Goal: Contribute content: Contribute content

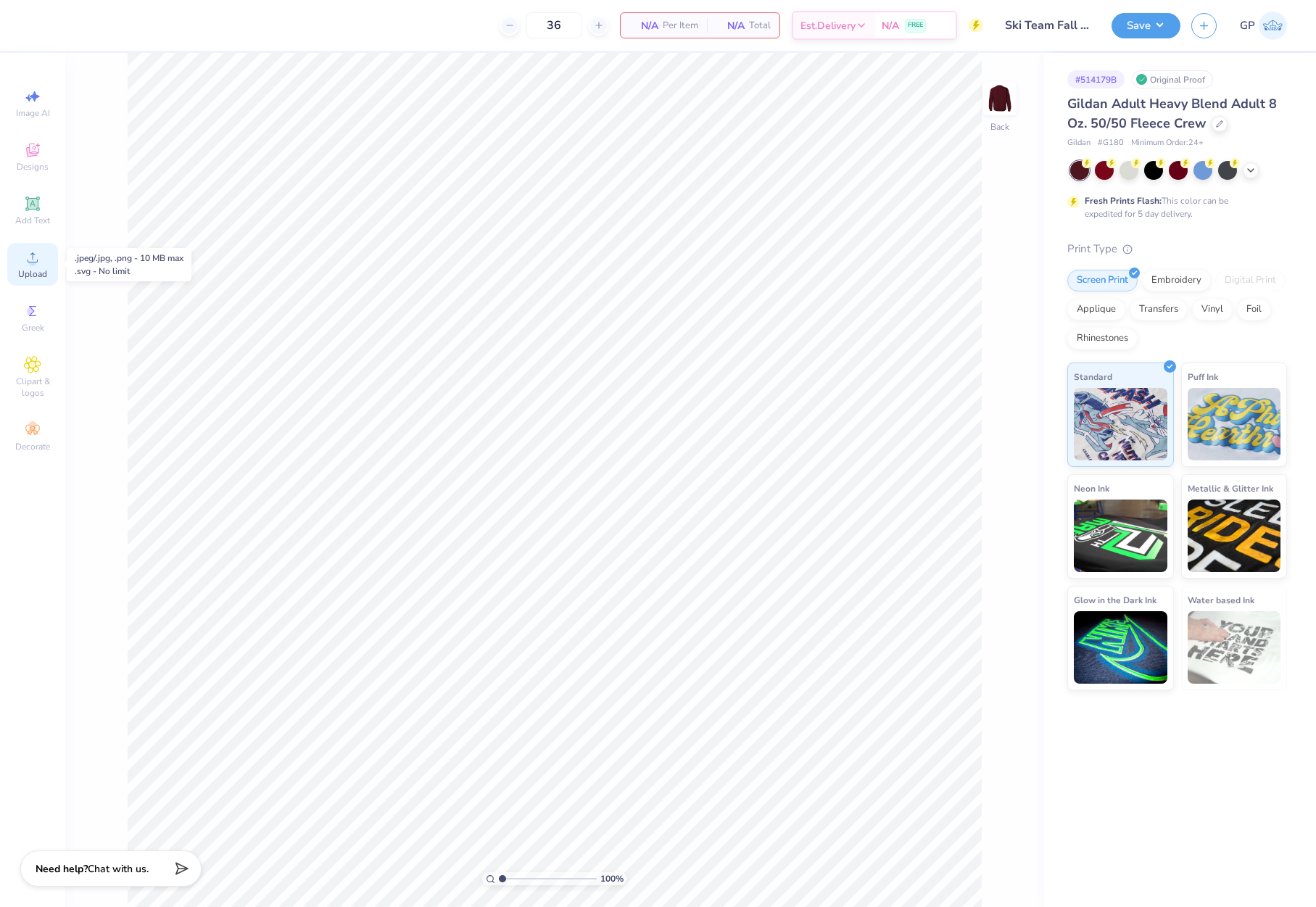
click at [30, 264] on circle at bounding box center [32, 261] width 8 height 8
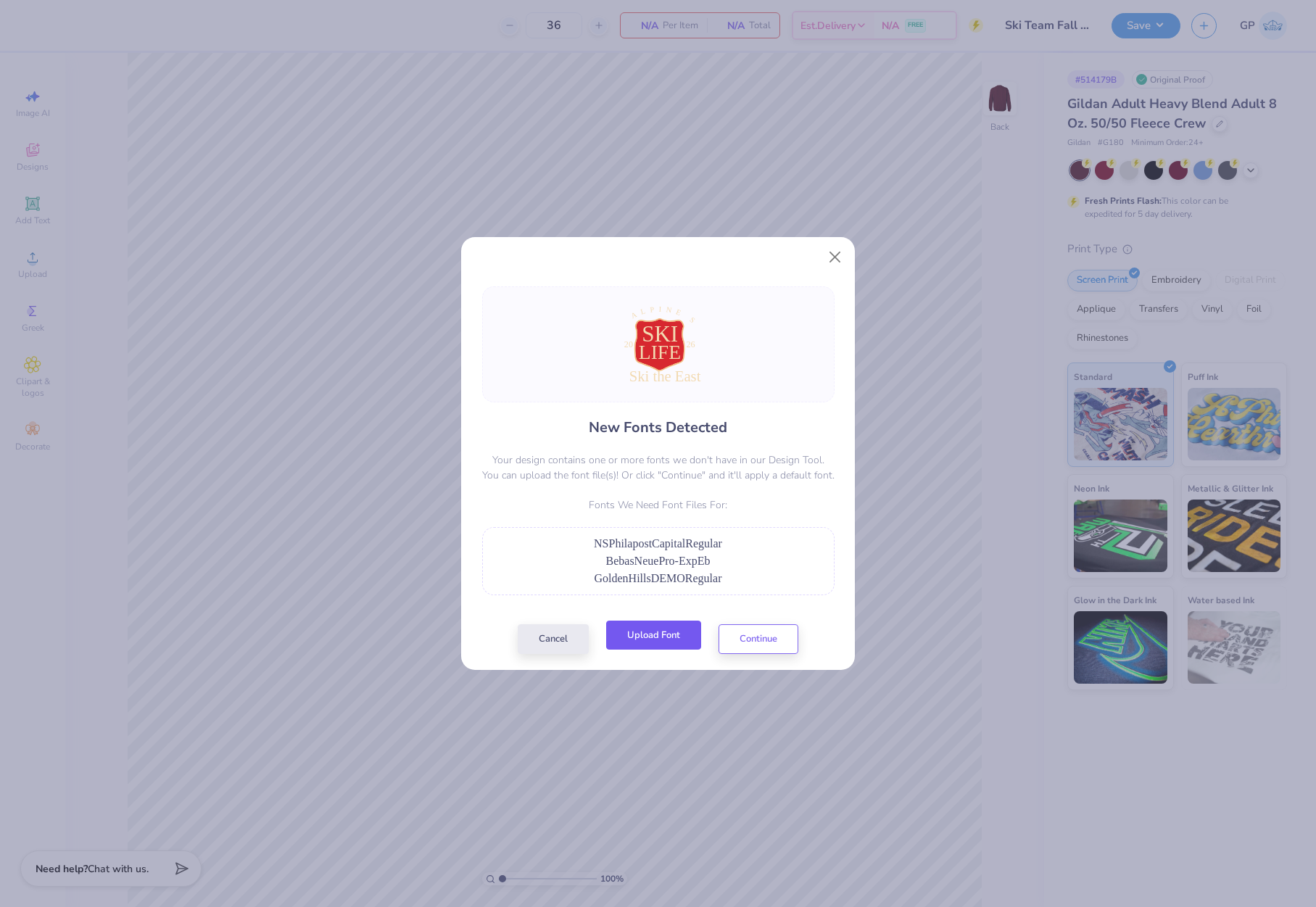
click at [640, 634] on button "Upload Font" at bounding box center [654, 635] width 95 height 30
click at [649, 634] on button "Upload Font" at bounding box center [654, 635] width 95 height 30
drag, startPoint x: 708, startPoint y: 562, endPoint x: 597, endPoint y: 565, distance: 111.0
click at [597, 565] on div "BebasNeuePro-ExpEb" at bounding box center [658, 561] width 337 height 17
click at [663, 631] on button "Upload Font" at bounding box center [654, 635] width 95 height 30
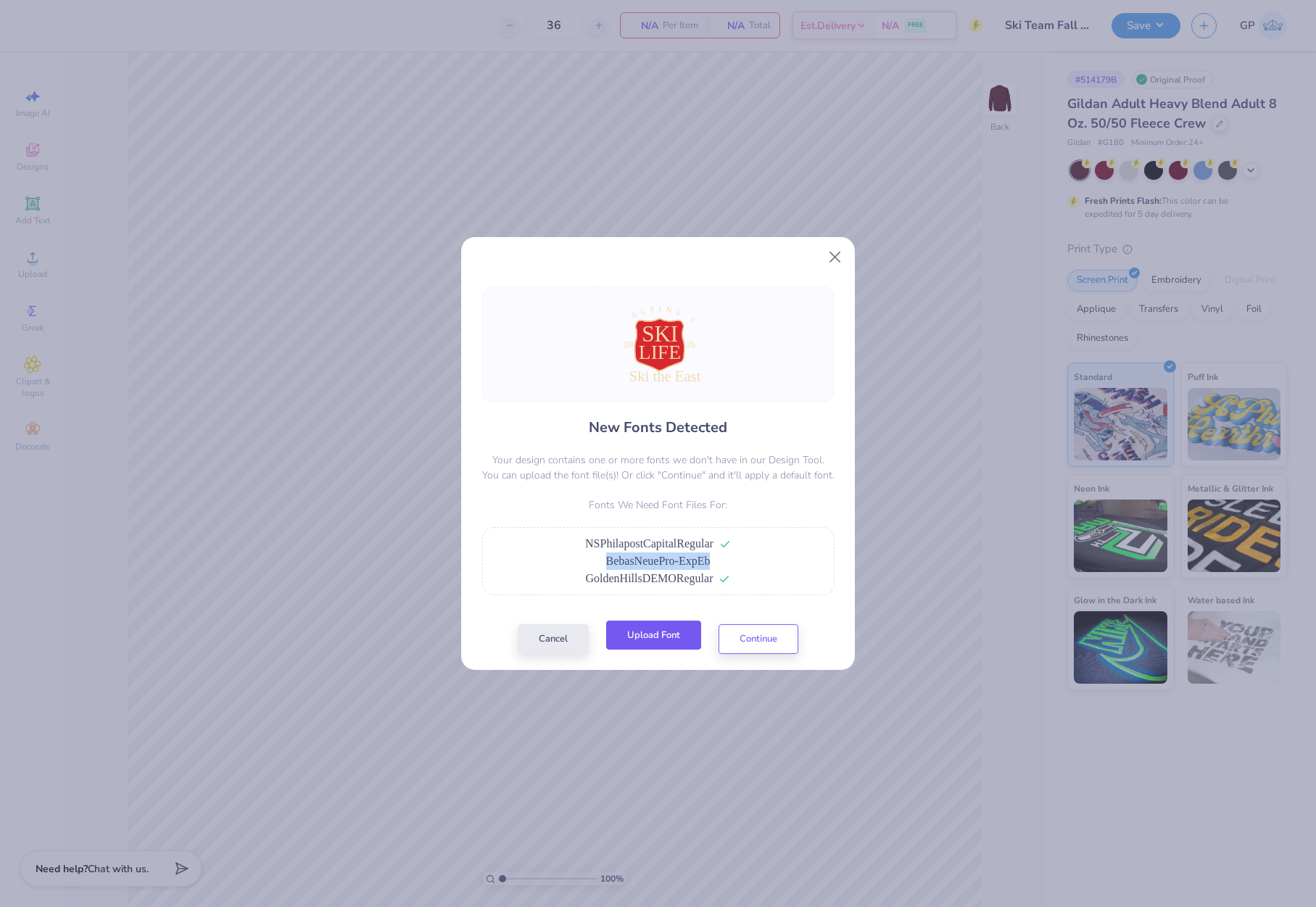
click at [643, 646] on button "Upload Font" at bounding box center [654, 635] width 95 height 30
click at [646, 629] on button "Upload Font" at bounding box center [654, 635] width 95 height 30
click at [706, 565] on span "BebasNeuePro-ExpEb" at bounding box center [658, 560] width 105 height 13
drag, startPoint x: 709, startPoint y: 563, endPoint x: 600, endPoint y: 562, distance: 109.0
click at [600, 562] on div "BebasNeuePro-ExpEb" at bounding box center [658, 561] width 337 height 17
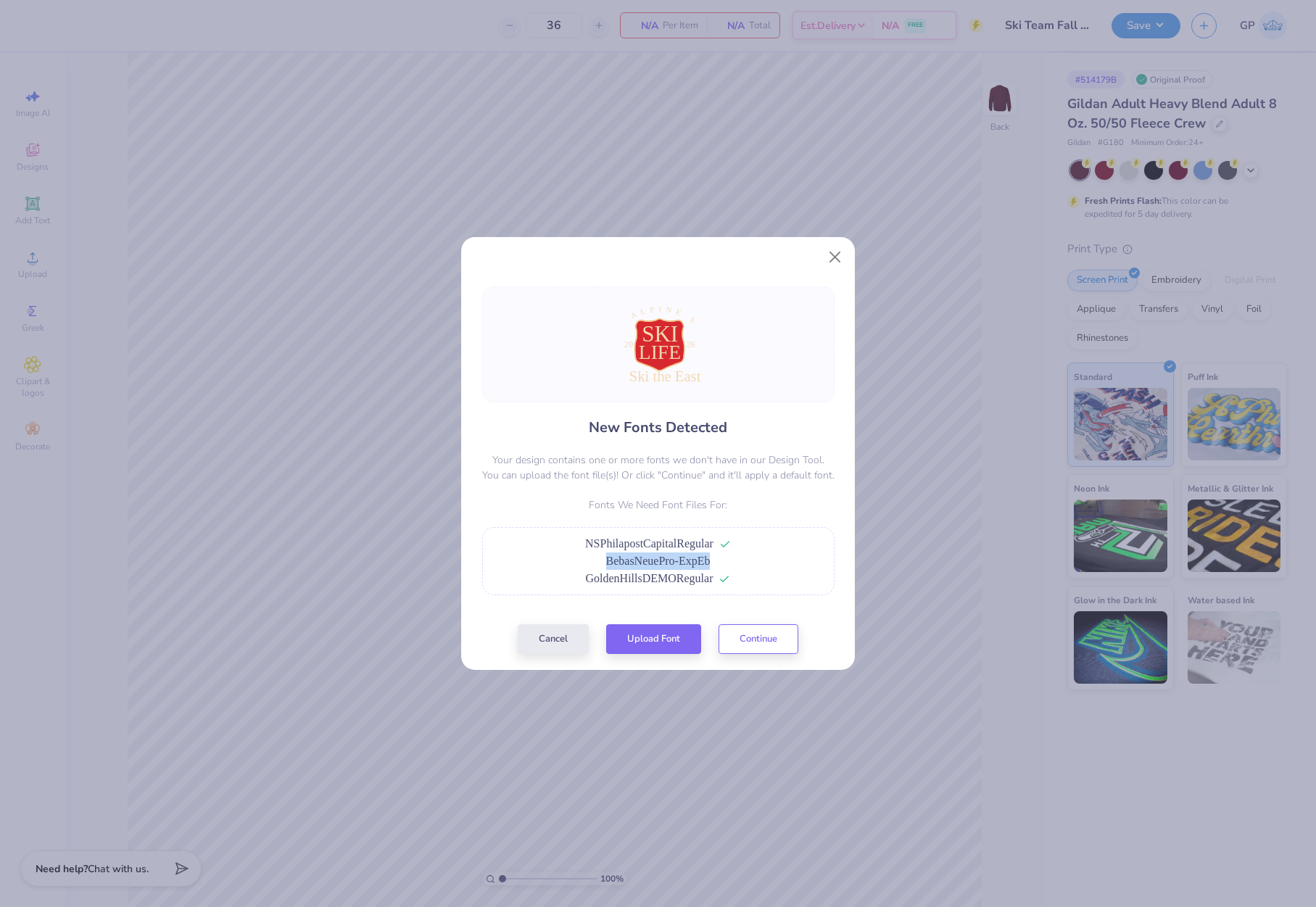
copy span "BebasNeuePro-ExpEb"
click at [655, 640] on button "Upload Font" at bounding box center [654, 635] width 95 height 30
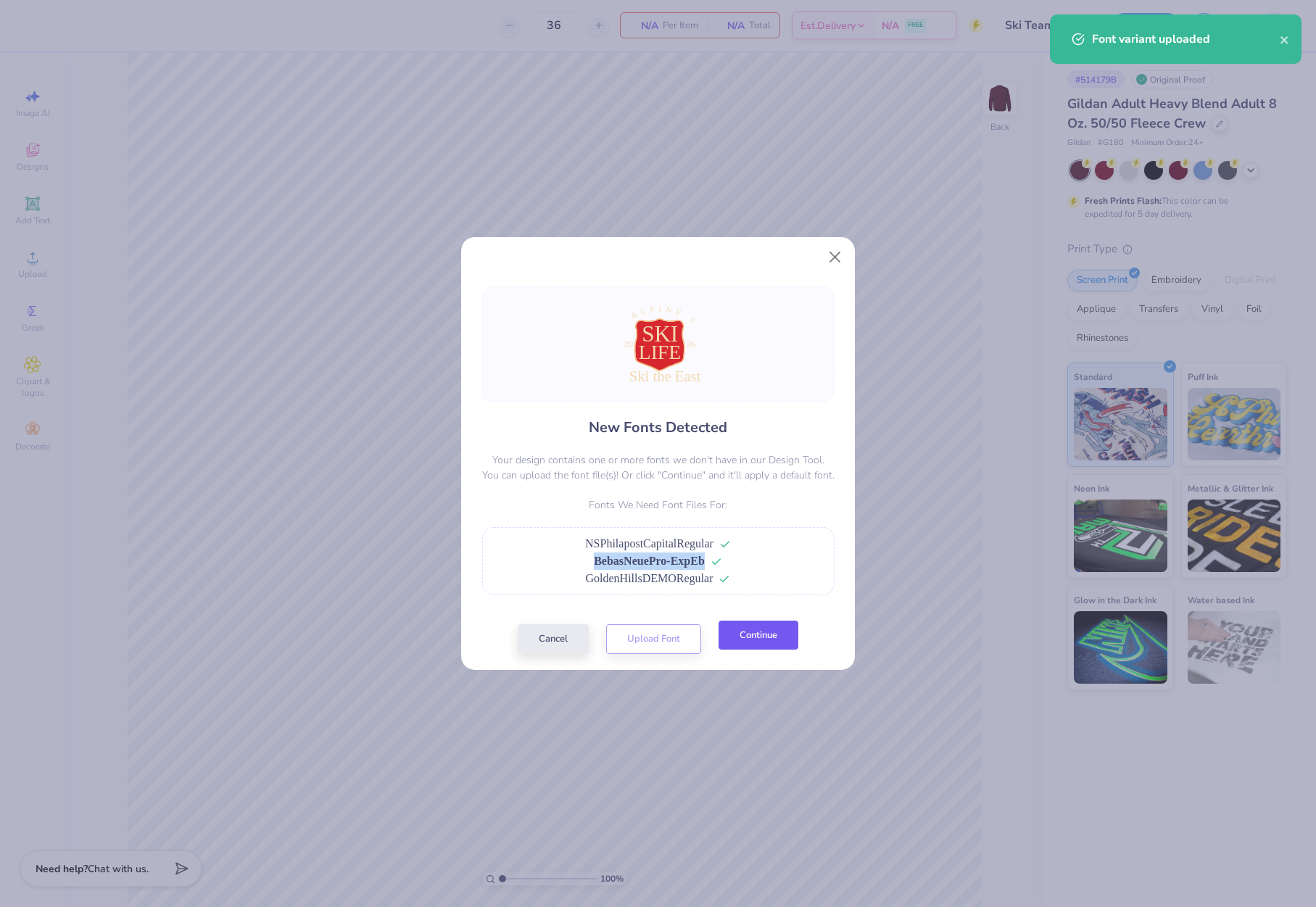
click at [745, 641] on button "Continue" at bounding box center [758, 635] width 80 height 30
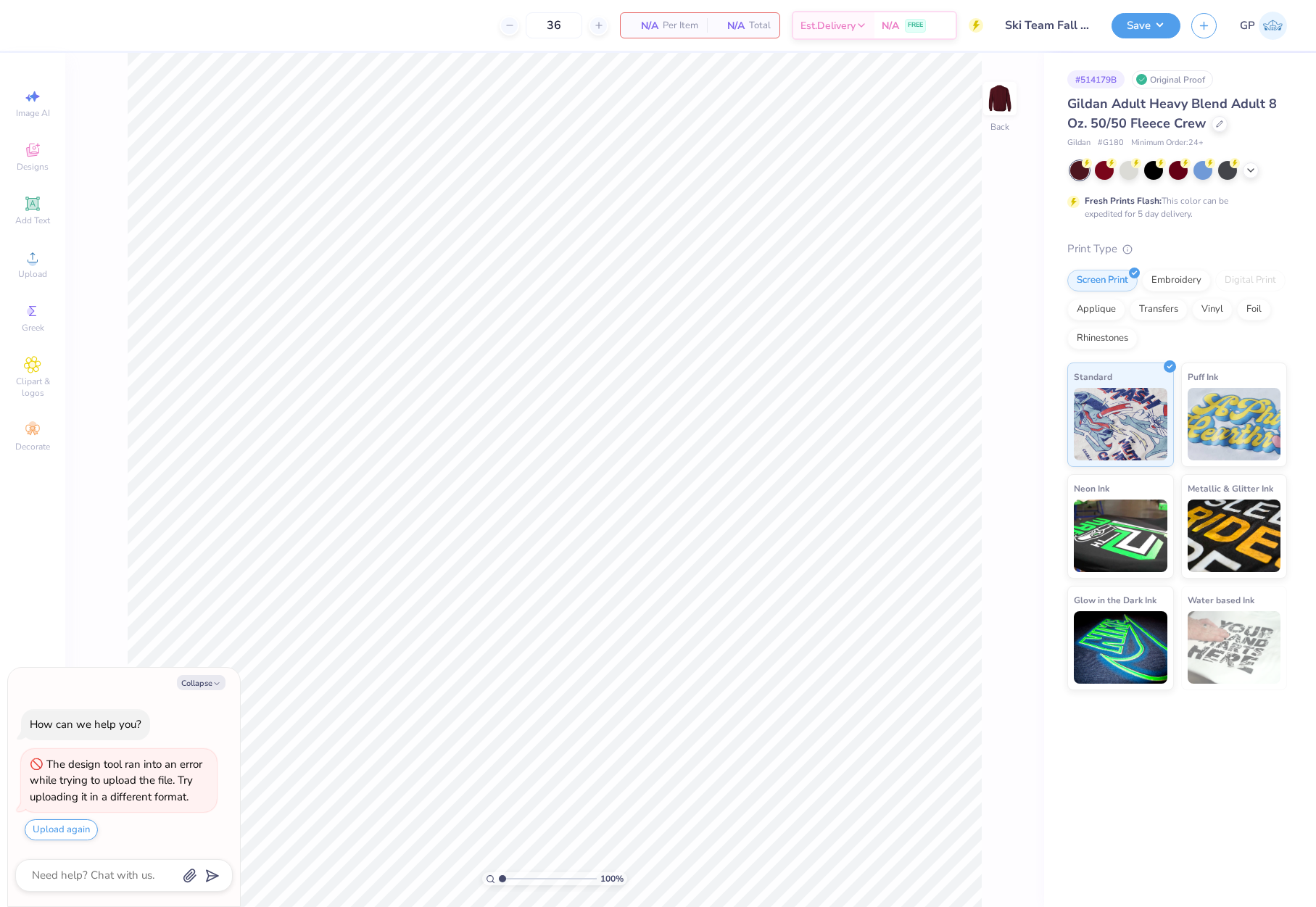
type textarea "x"
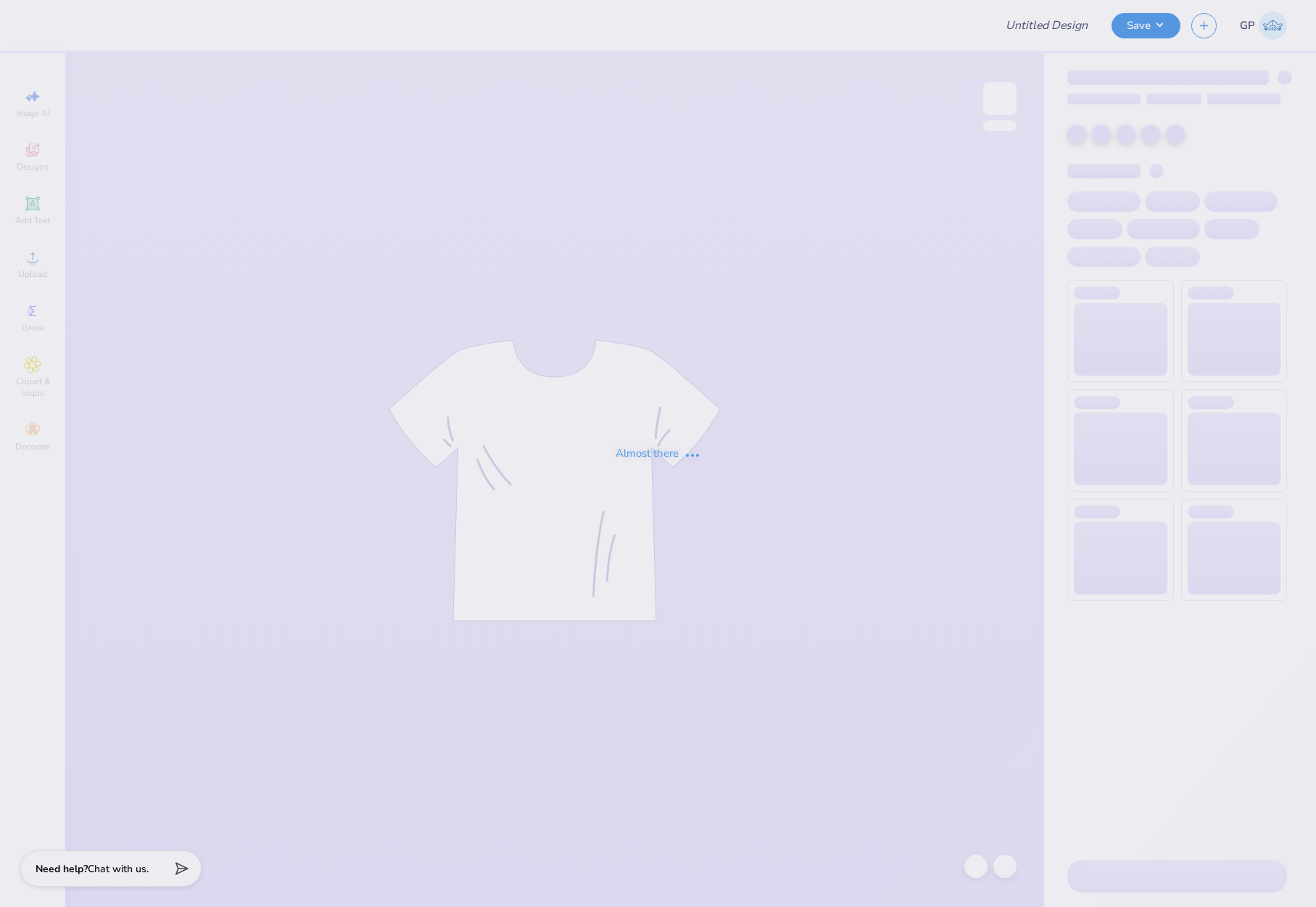
type input "Ski Team Fall 2025"
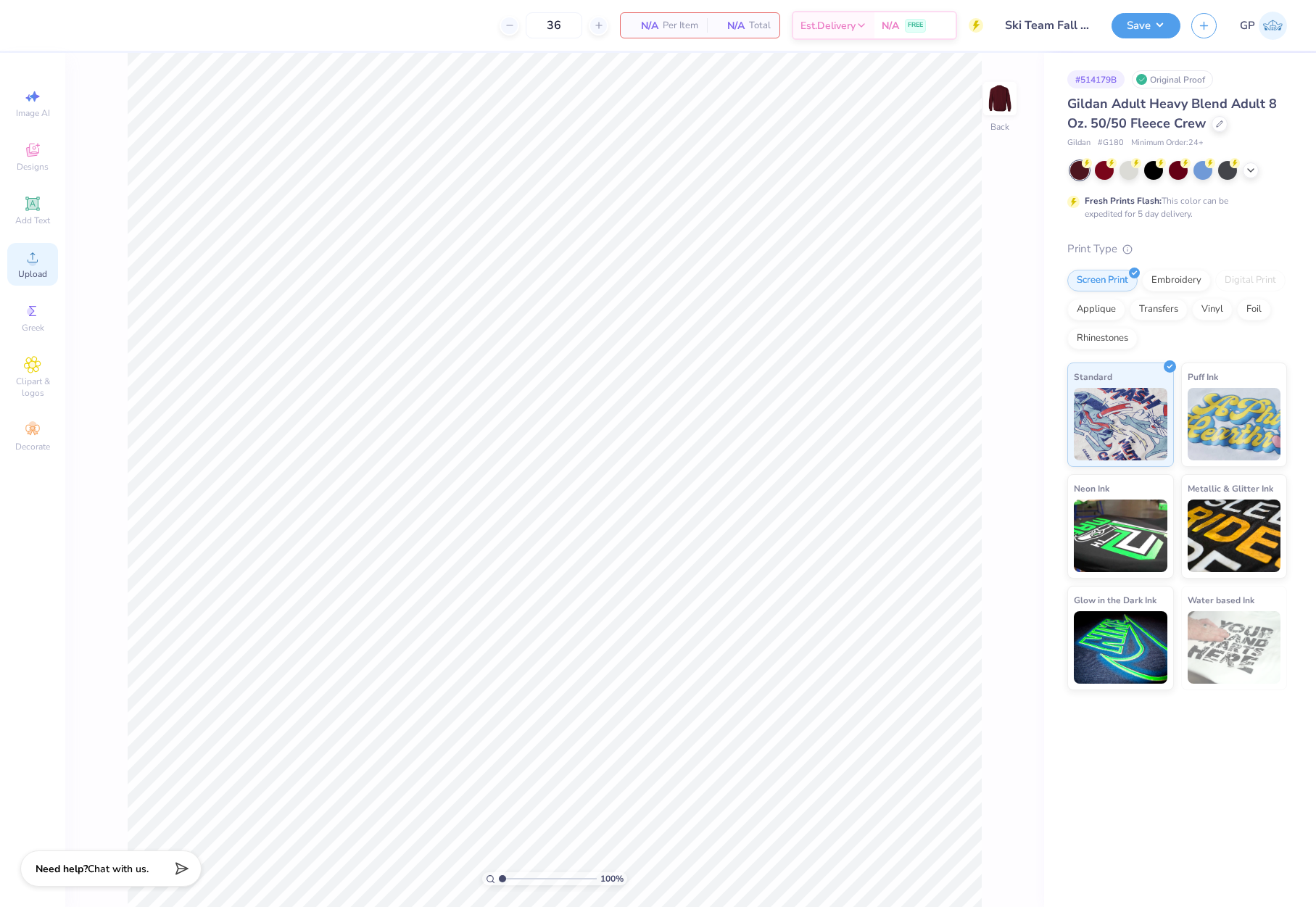
click at [31, 263] on circle at bounding box center [32, 261] width 8 height 8
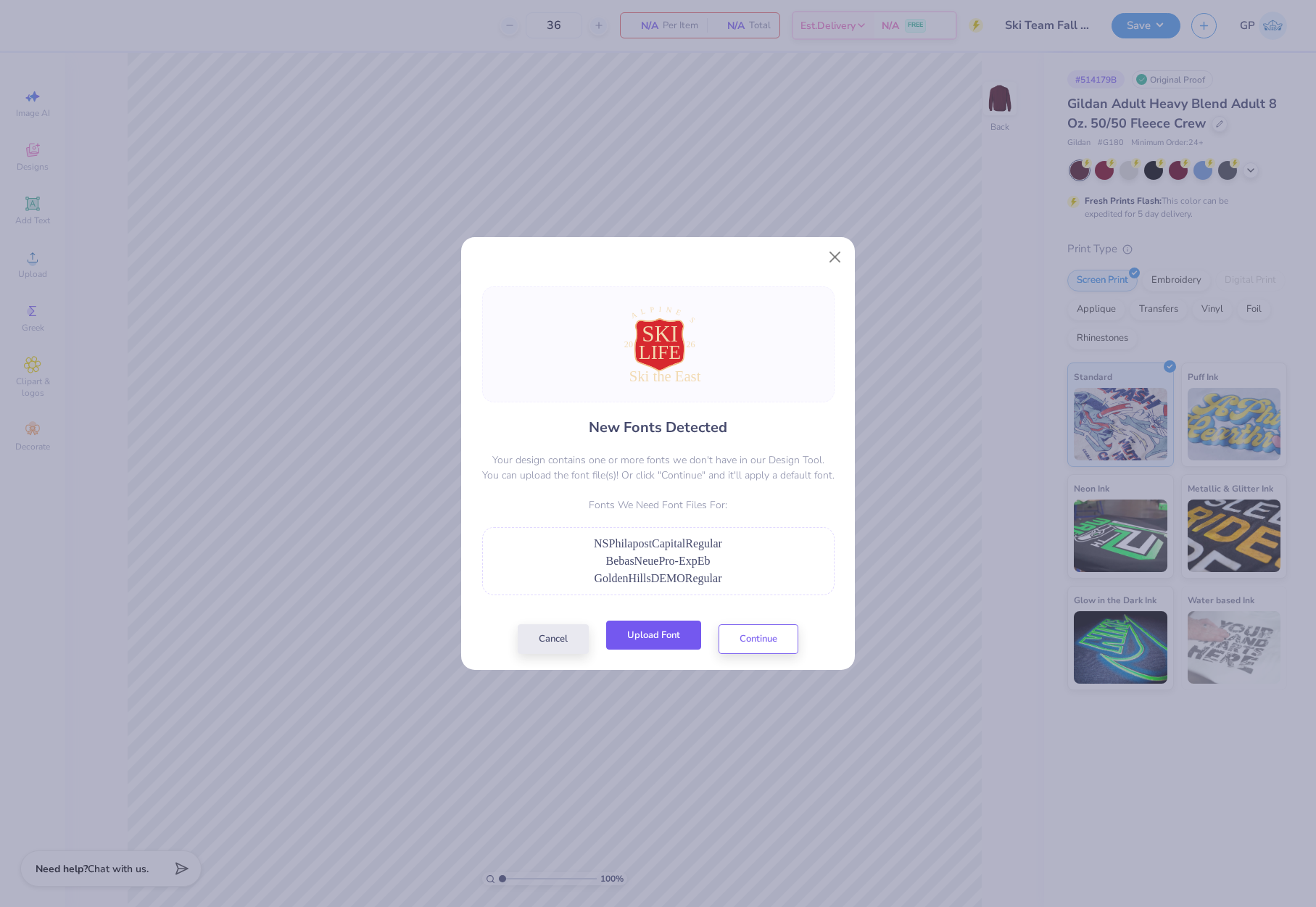
click at [656, 643] on button "Upload Font" at bounding box center [654, 635] width 95 height 30
click at [638, 632] on button "Upload Font" at bounding box center [654, 635] width 95 height 30
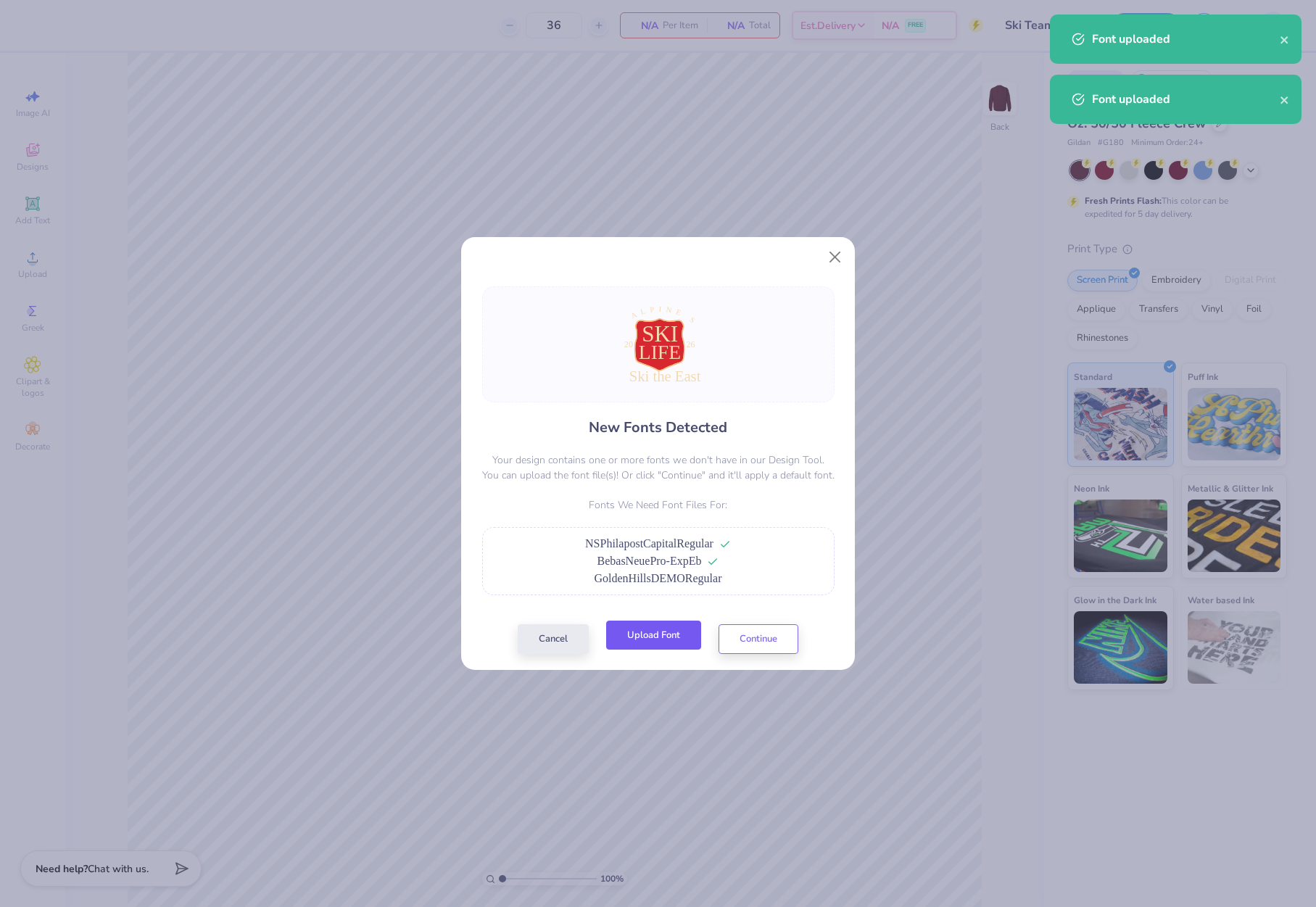
click at [634, 625] on button "Upload Font" at bounding box center [654, 635] width 95 height 30
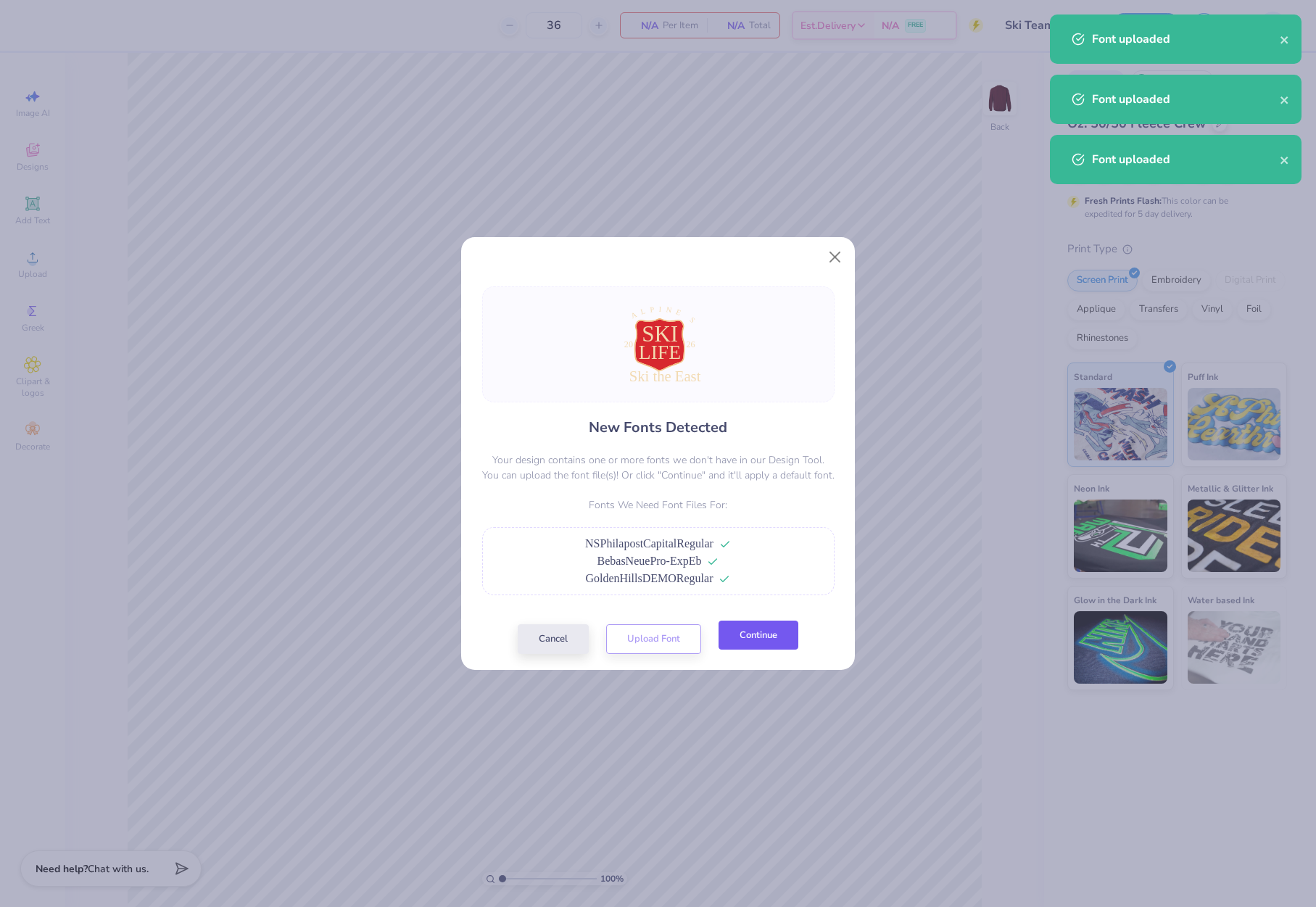
click at [745, 646] on button "Continue" at bounding box center [758, 635] width 80 height 30
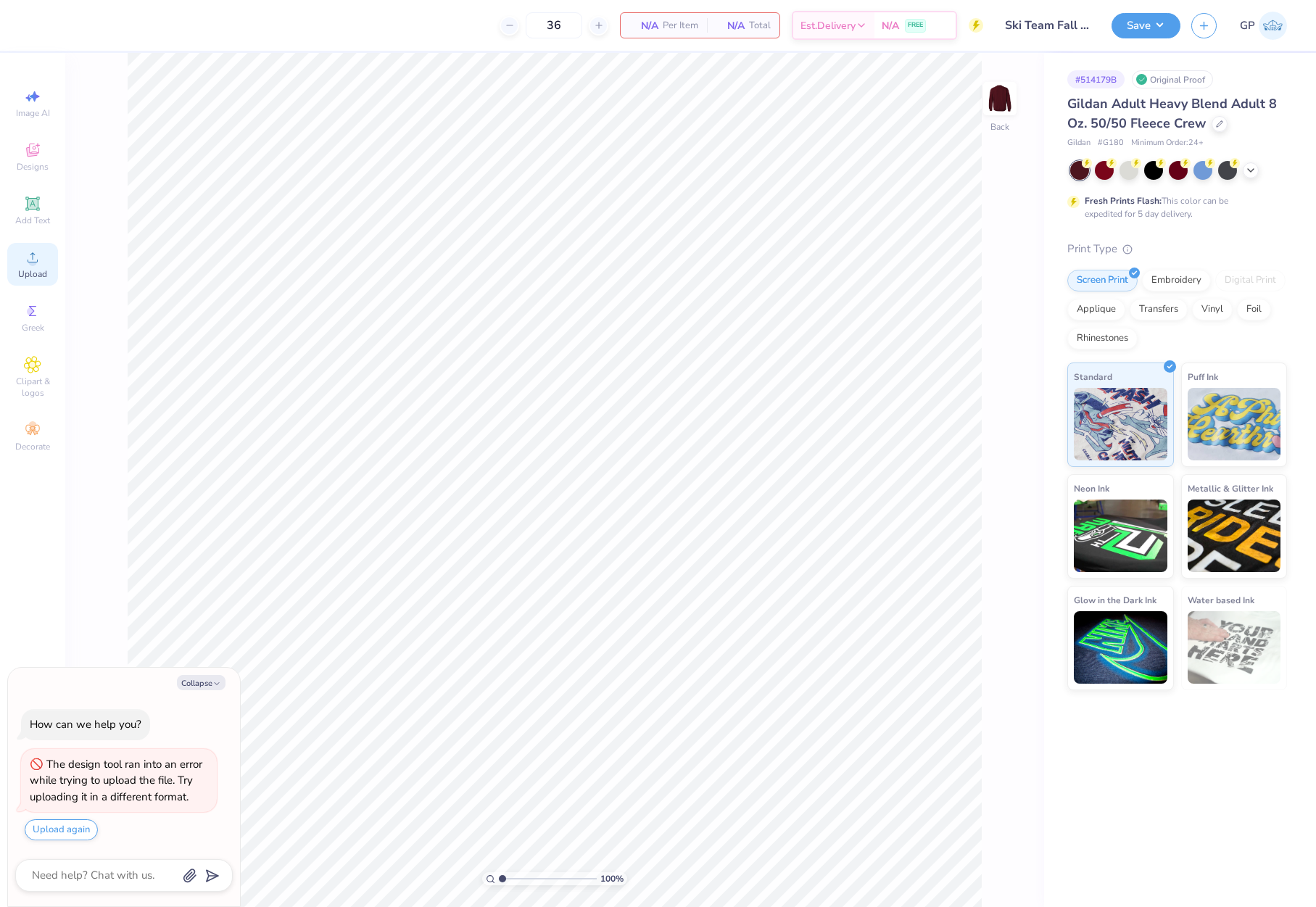
click at [43, 265] on div "Upload" at bounding box center [33, 264] width 51 height 43
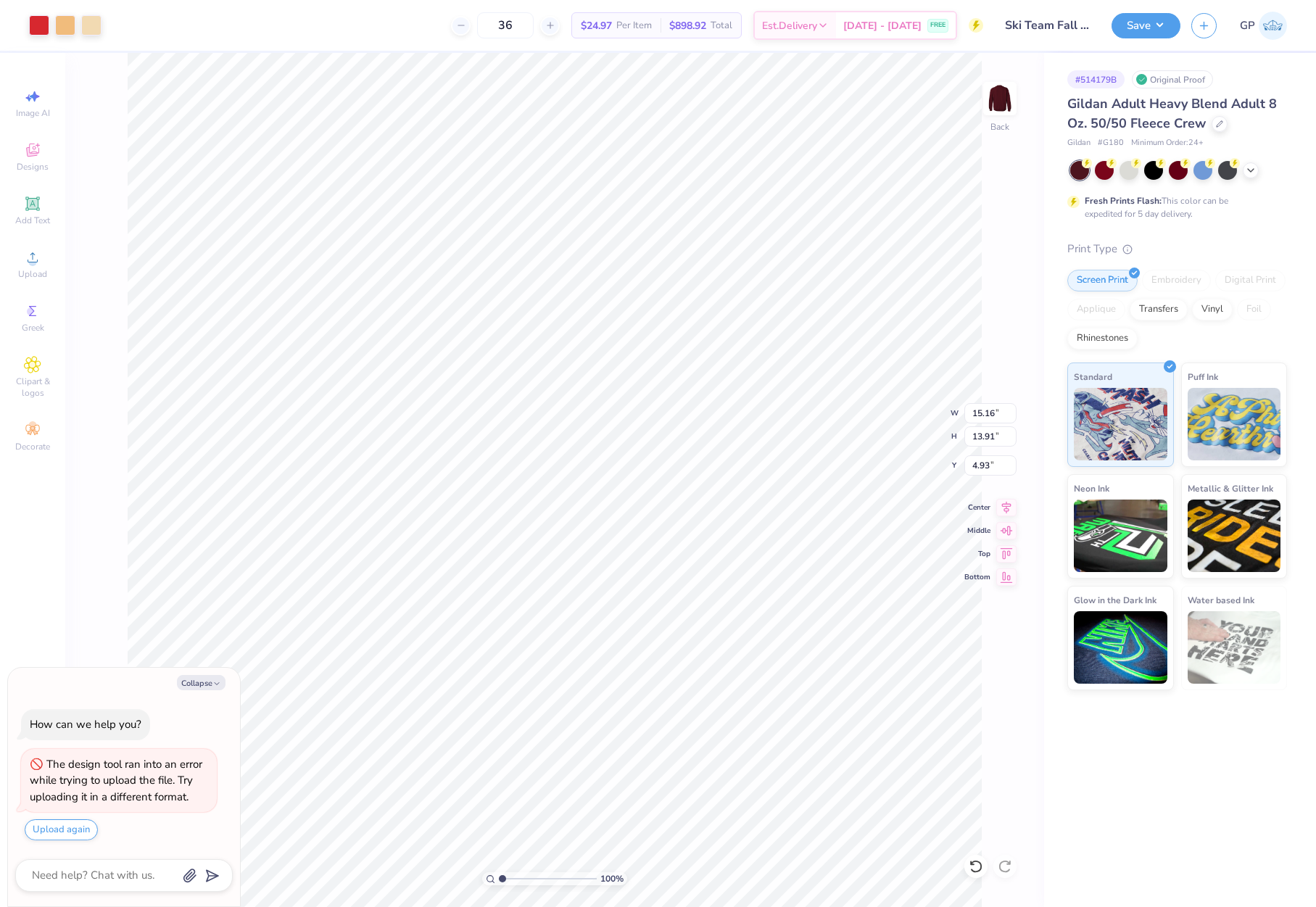
type textarea "x"
type input "10.28"
type input "9.44"
type textarea "x"
type input "4.87"
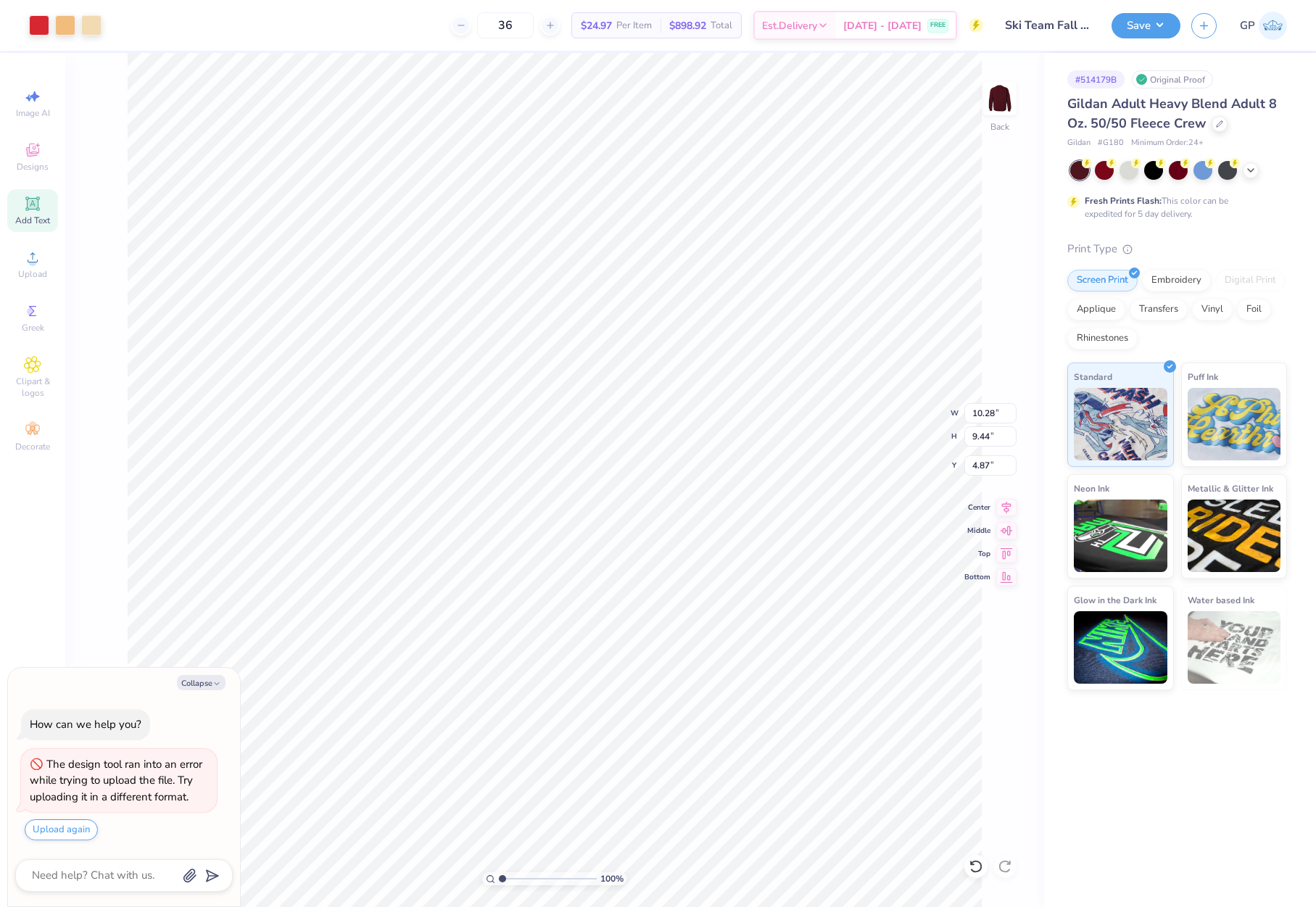
click at [39, 205] on icon at bounding box center [32, 203] width 14 height 14
type textarea "x"
type input "5.89"
type input "1.71"
type input "11.02"
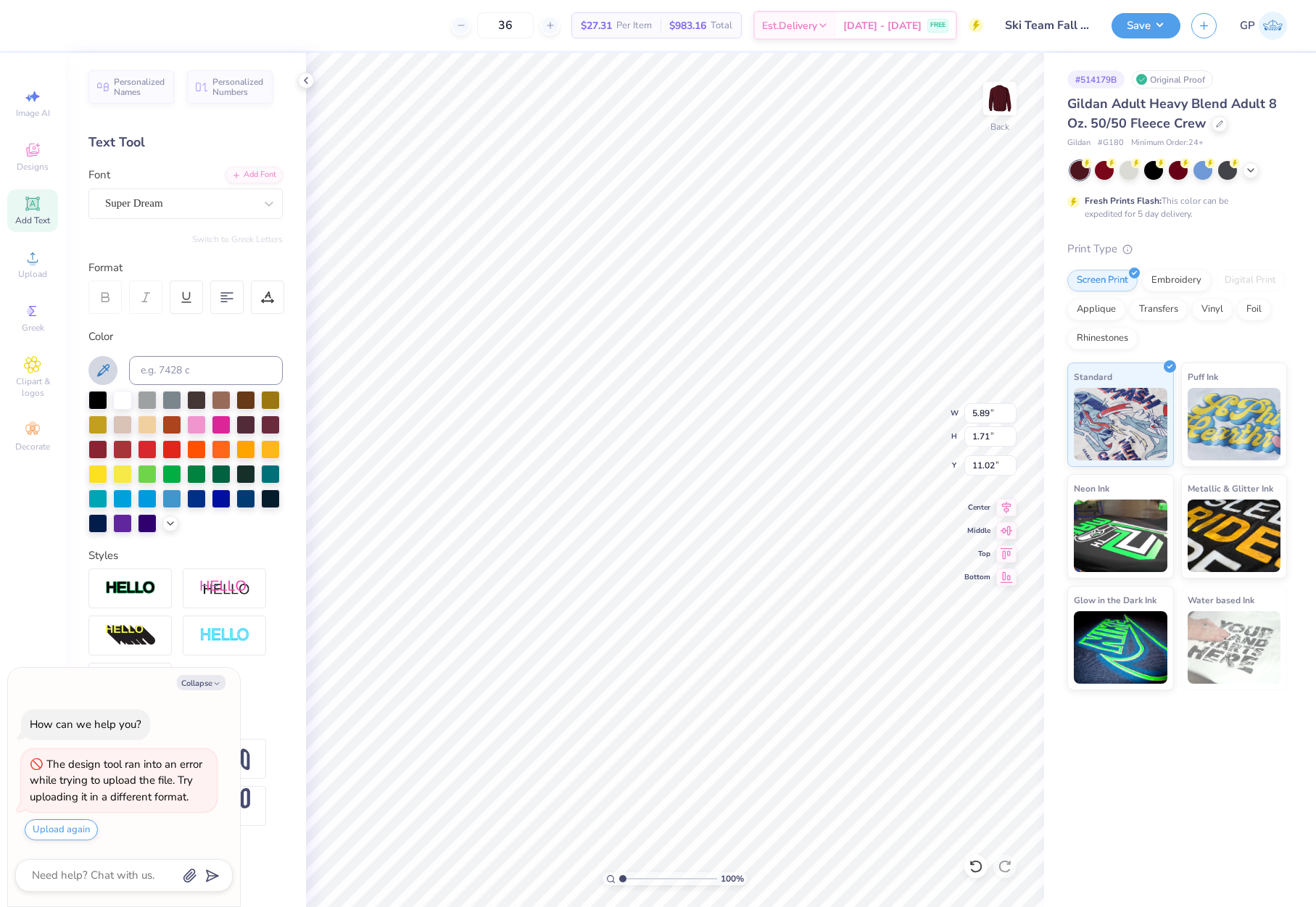
click at [101, 366] on icon at bounding box center [103, 370] width 17 height 17
type textarea "x"
type input "2.78"
click at [221, 215] on div "Super Dream" at bounding box center [185, 204] width 194 height 30
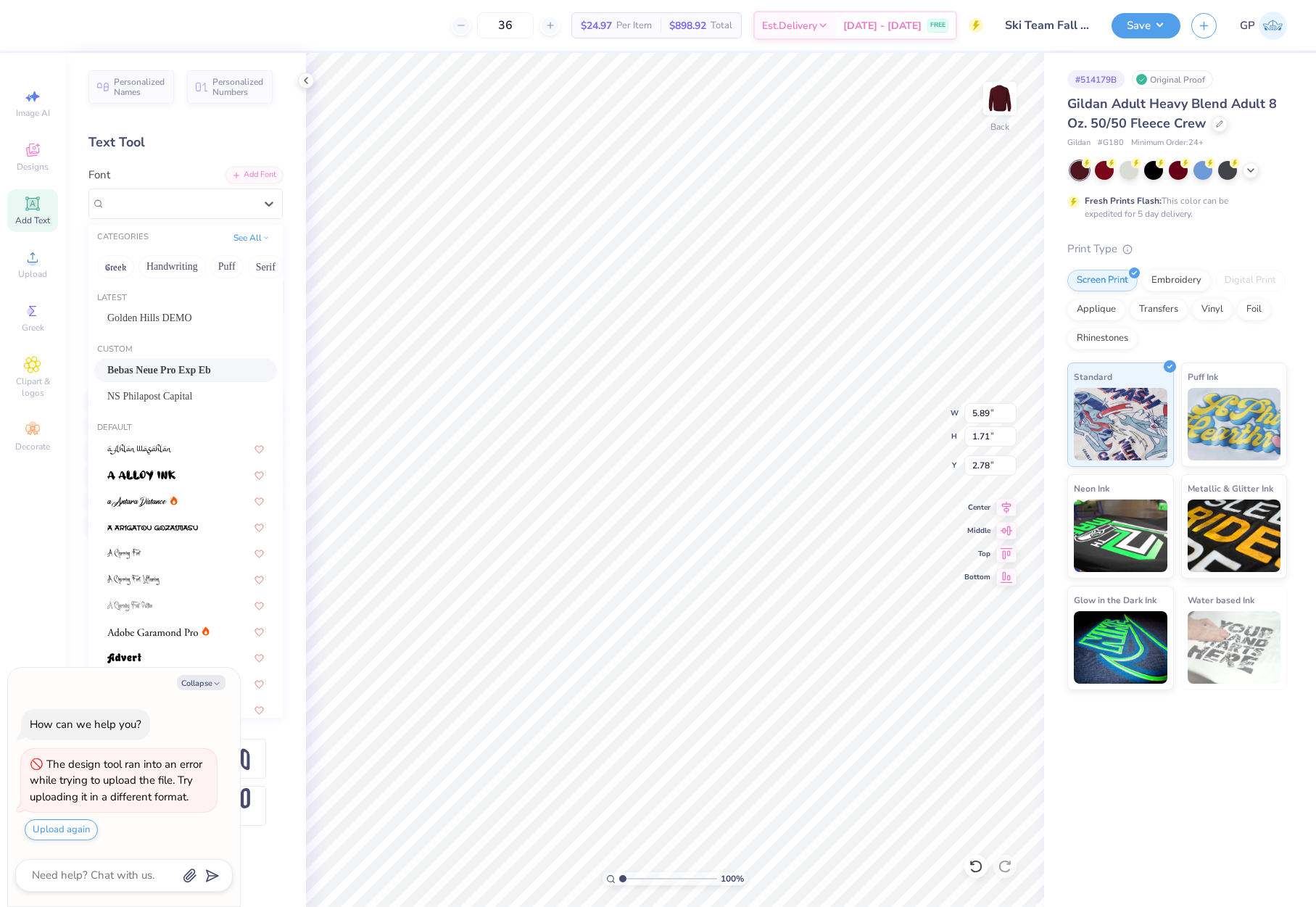
click at [180, 368] on span "Bebas Neue Pro Exp Eb" at bounding box center [159, 370] width 104 height 15
type textarea "x"
type input "4.63"
type input "1.70"
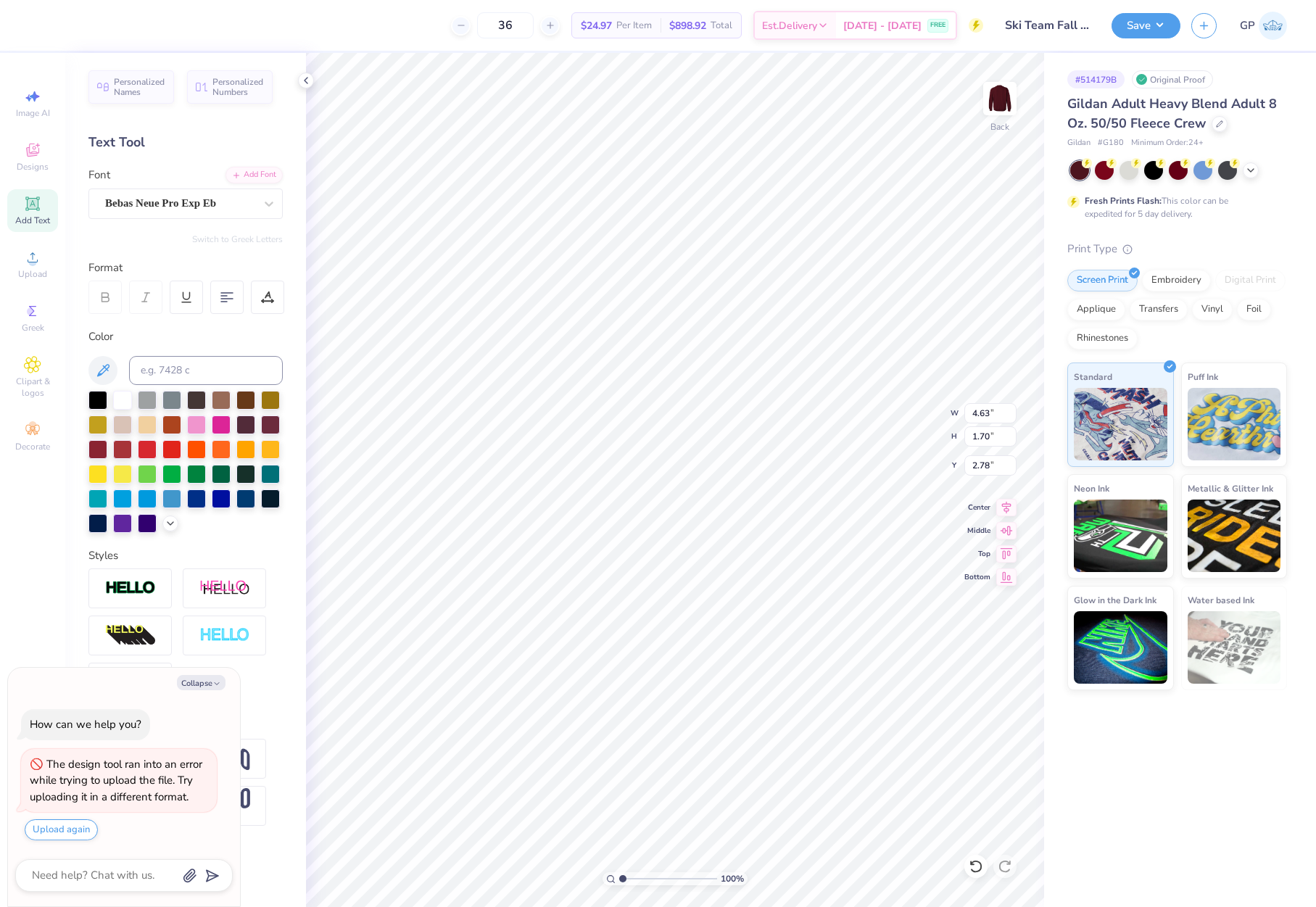
type textarea "x"
type textarea "ALPINE SKI AND BOARD"
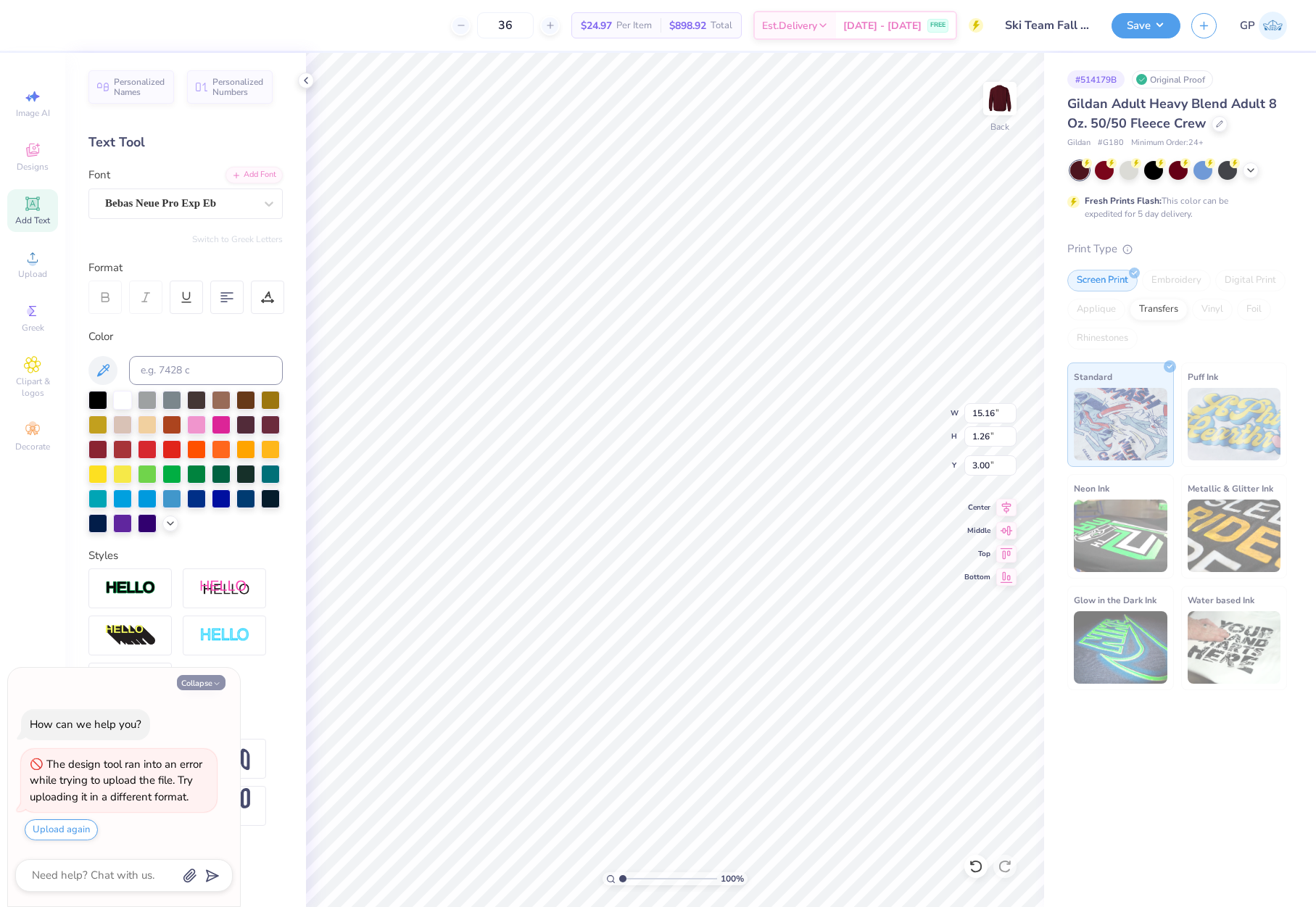
click at [195, 683] on button "Collapse" at bounding box center [201, 682] width 48 height 15
type textarea "x"
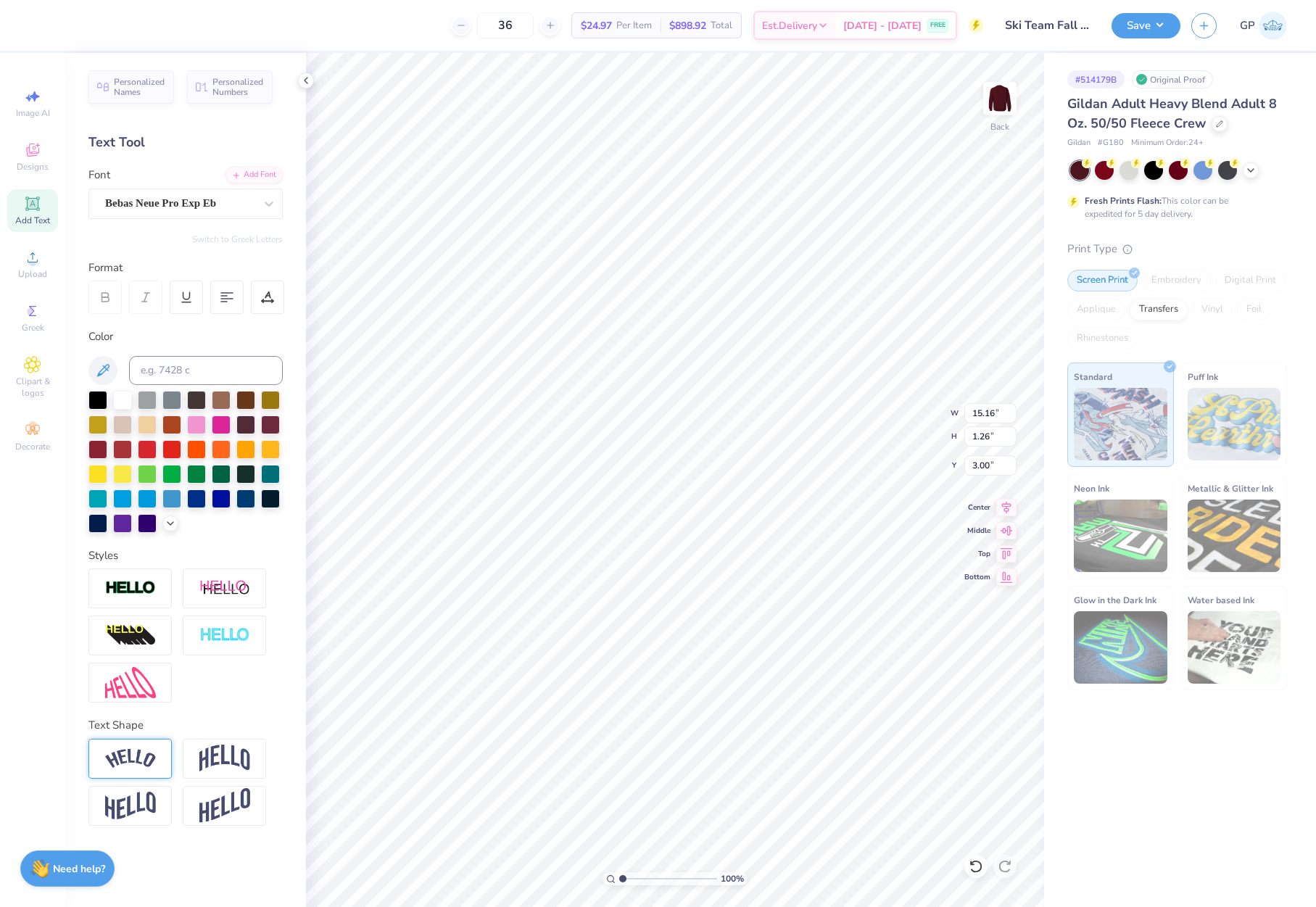
click at [151, 754] on img at bounding box center [130, 758] width 51 height 19
type input "15.15"
type input "3.16"
type input "2.05"
type input "12.09"
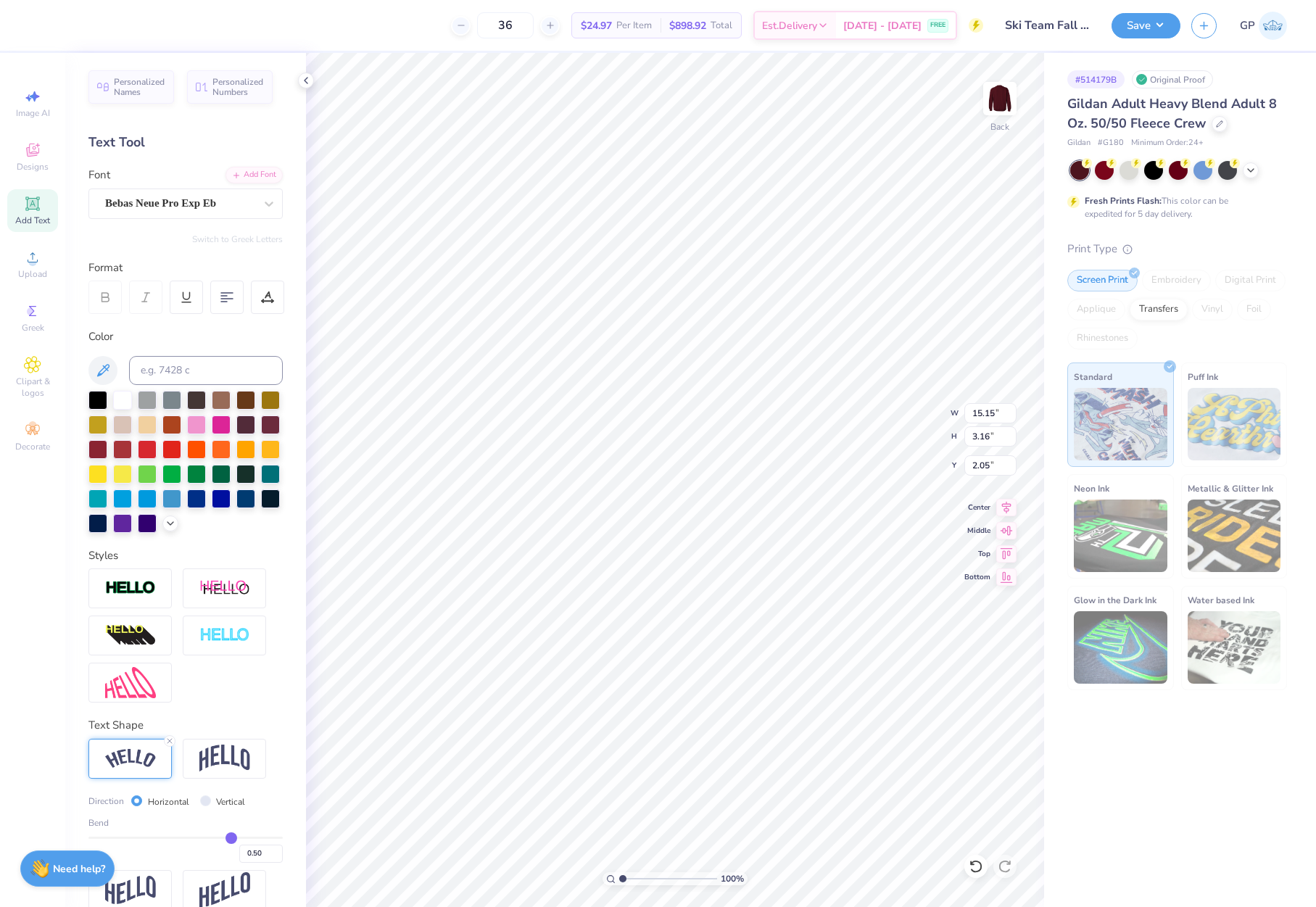
type input "2.52"
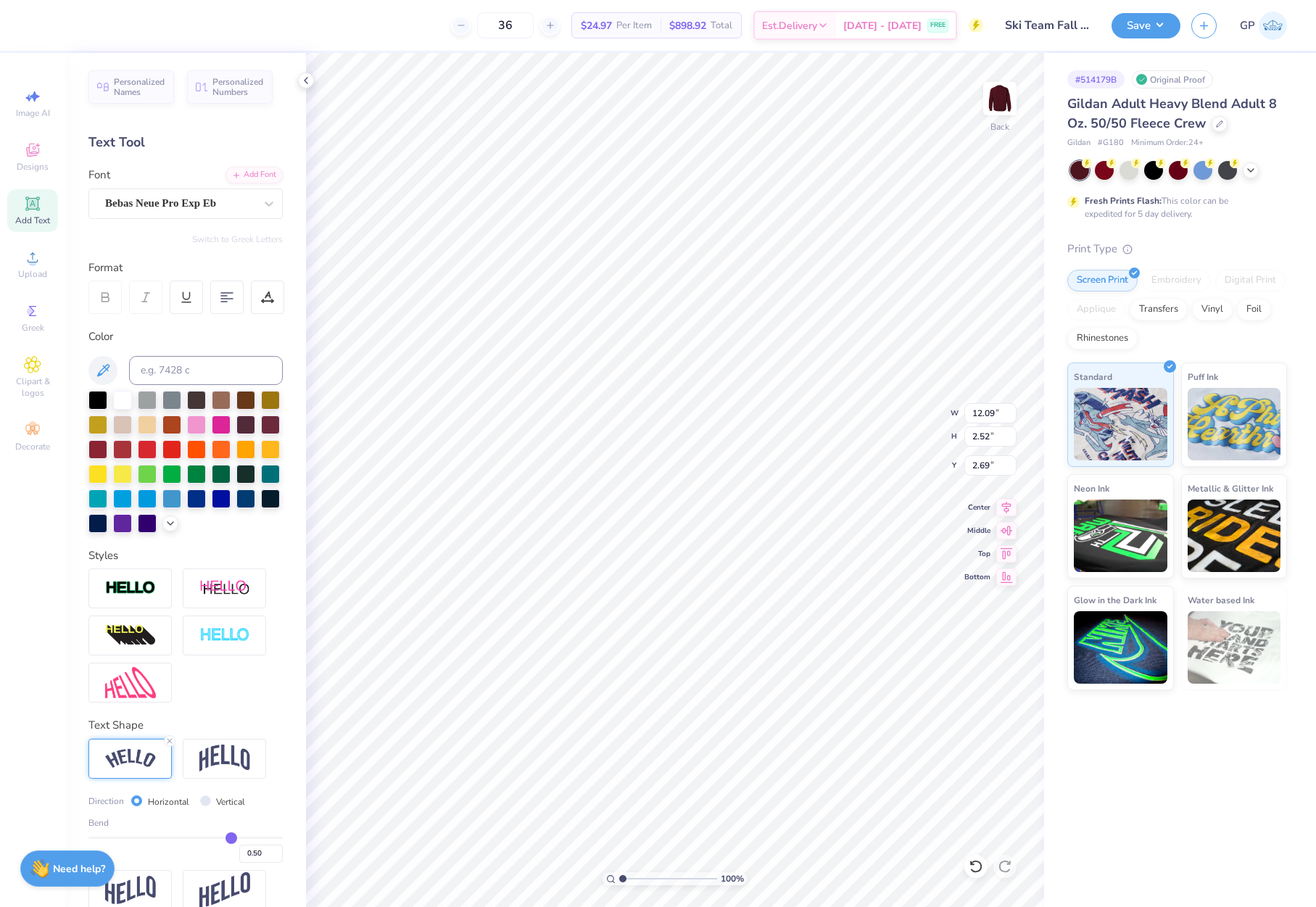
type input "3.00"
click at [984, 413] on input "12.09" at bounding box center [991, 413] width 52 height 20
type input "12.00"
type input "2.50"
type input "3.00"
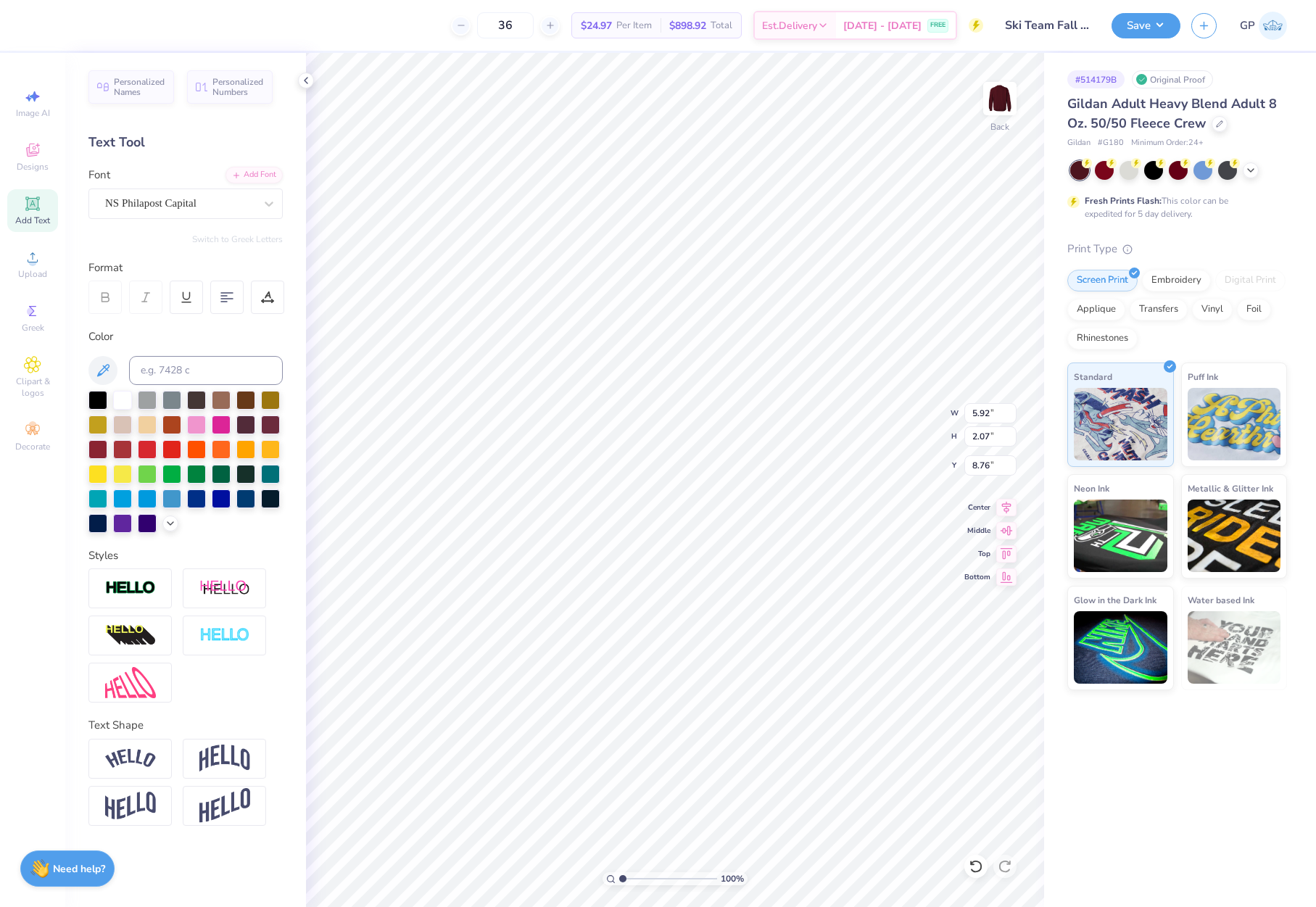
type input "4.93"
type input "2.43"
type input "5.92"
click at [1147, 29] on button "Save" at bounding box center [1146, 24] width 69 height 25
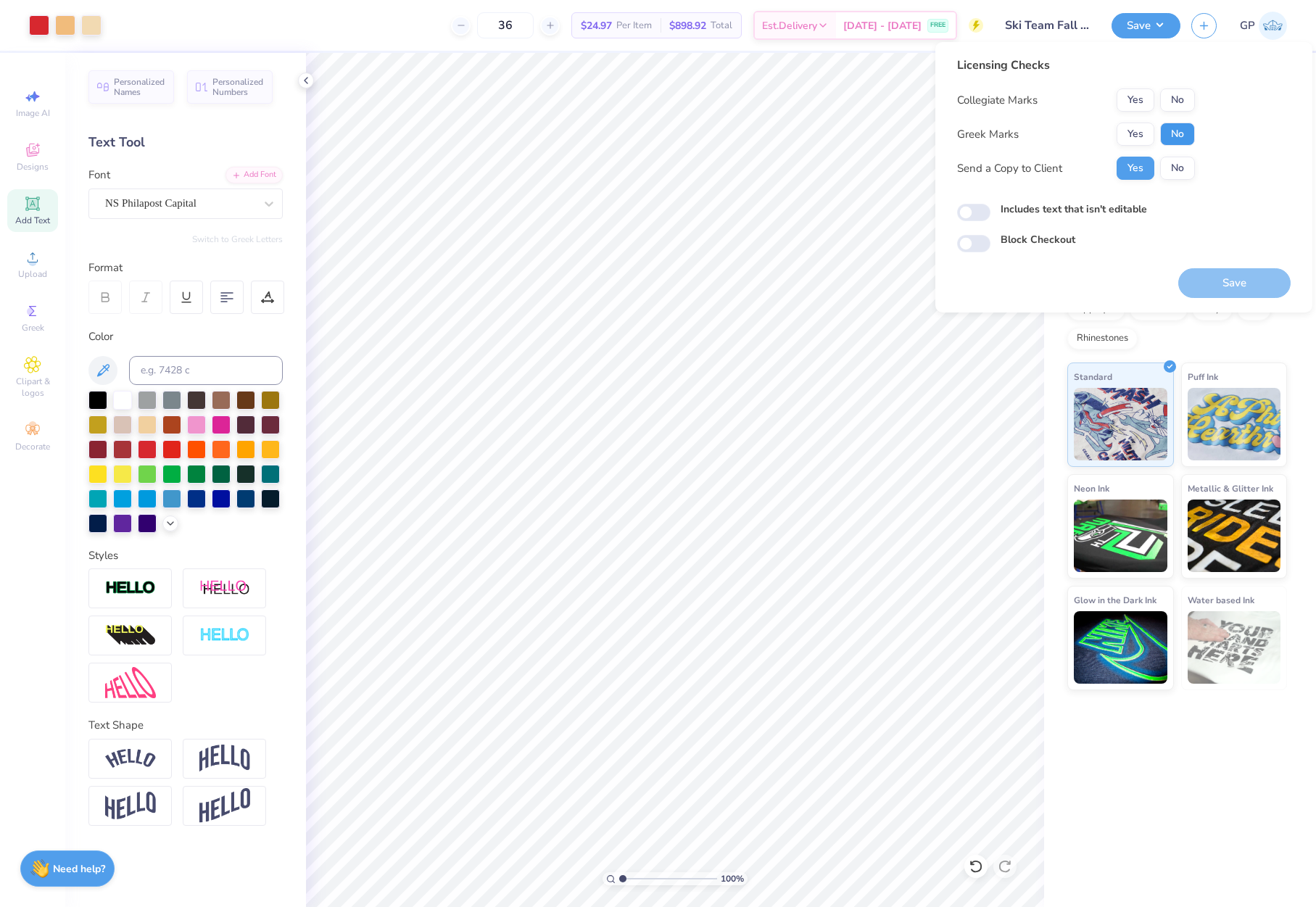
click at [1161, 130] on button "No" at bounding box center [1177, 134] width 35 height 23
click at [1170, 103] on button "No" at bounding box center [1177, 100] width 35 height 23
click at [1221, 298] on div "Licensing Checks Collegiate Marks Yes No Greek Marks Yes No Send a Copy to Clie…" at bounding box center [1124, 178] width 377 height 270
click at [1216, 284] on button "Save" at bounding box center [1234, 283] width 112 height 30
